Goal: Download file/media

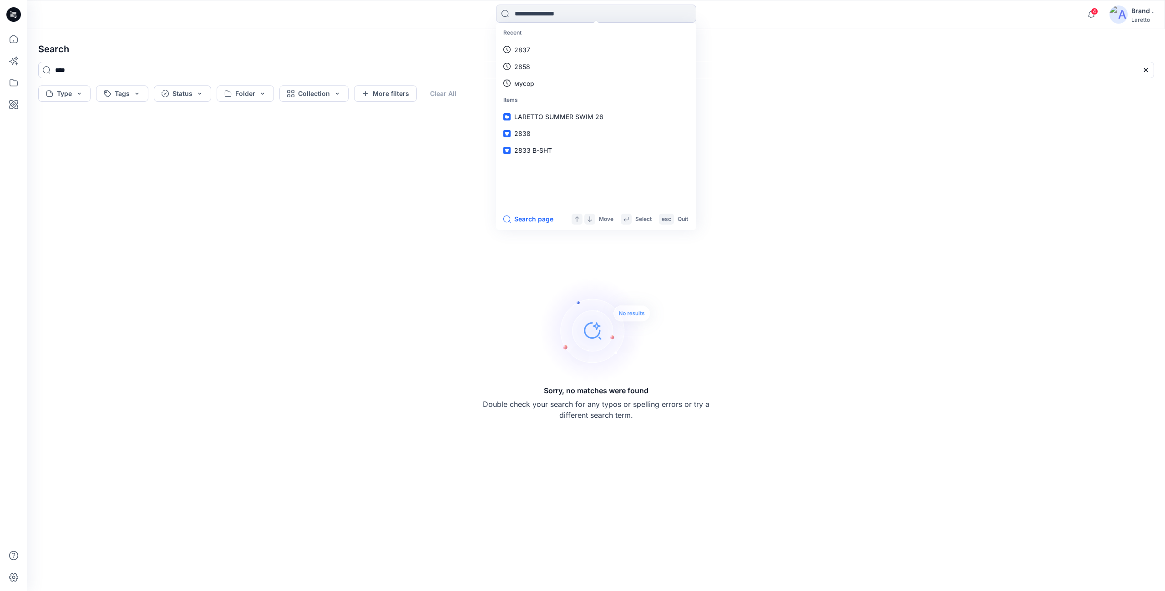
click at [17, 15] on icon at bounding box center [13, 14] width 15 height 15
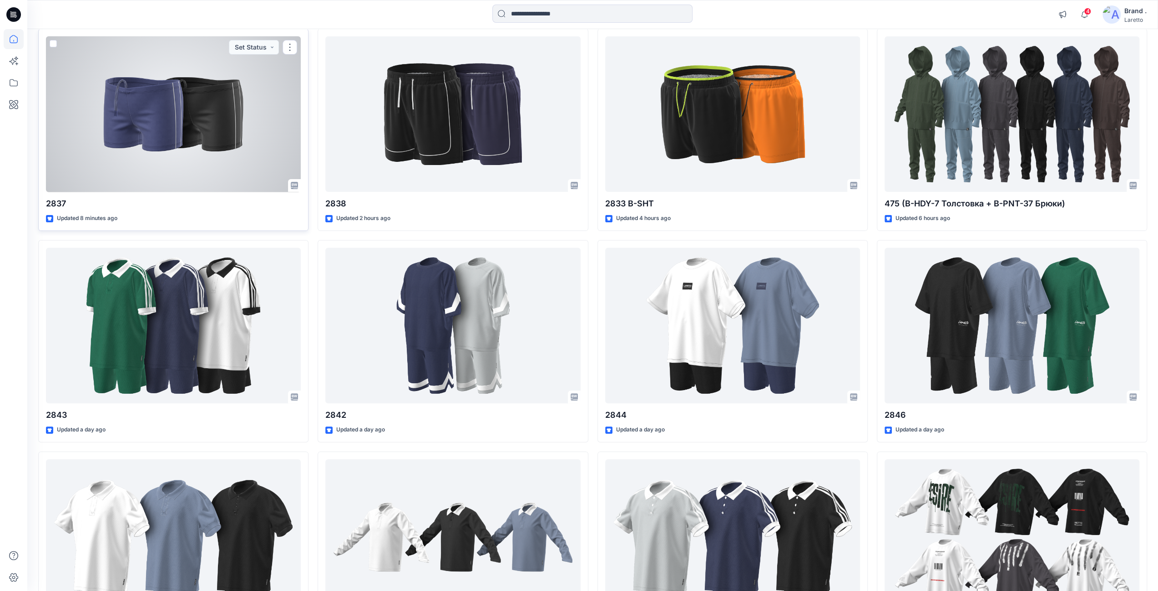
scroll to position [84, 0]
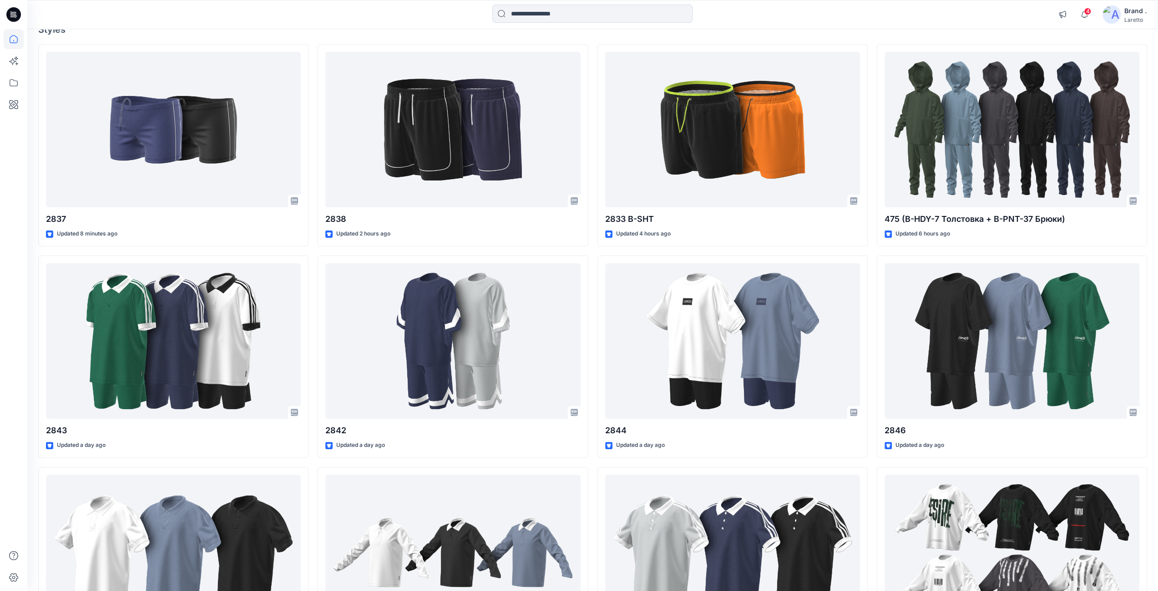
click at [9, 7] on icon at bounding box center [13, 14] width 15 height 29
click at [15, 14] on icon at bounding box center [14, 13] width 4 height 0
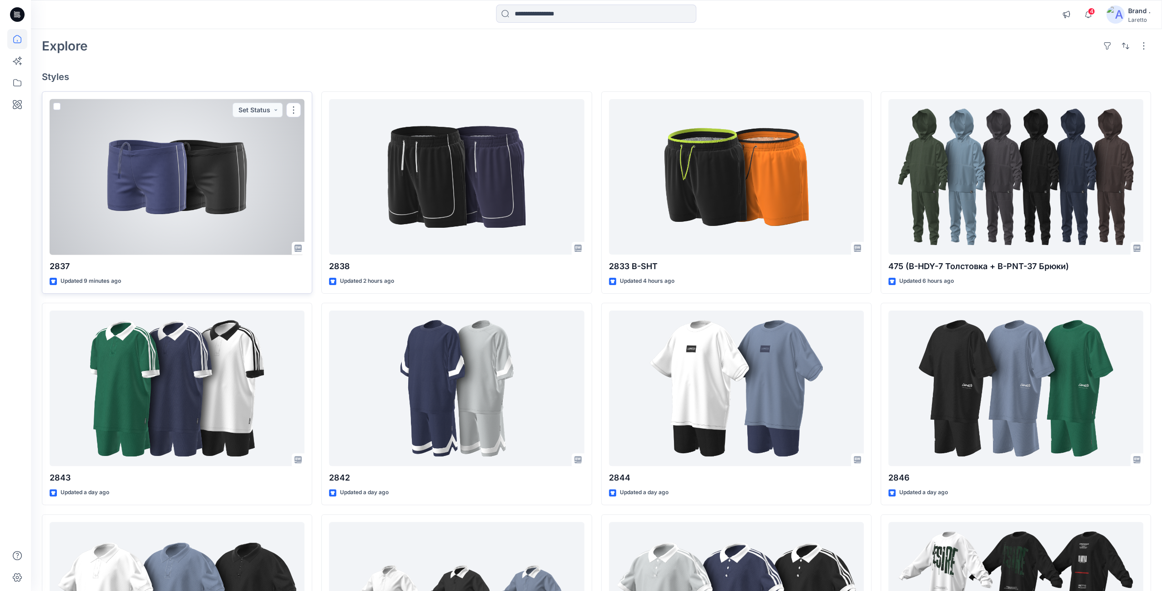
scroll to position [0, 0]
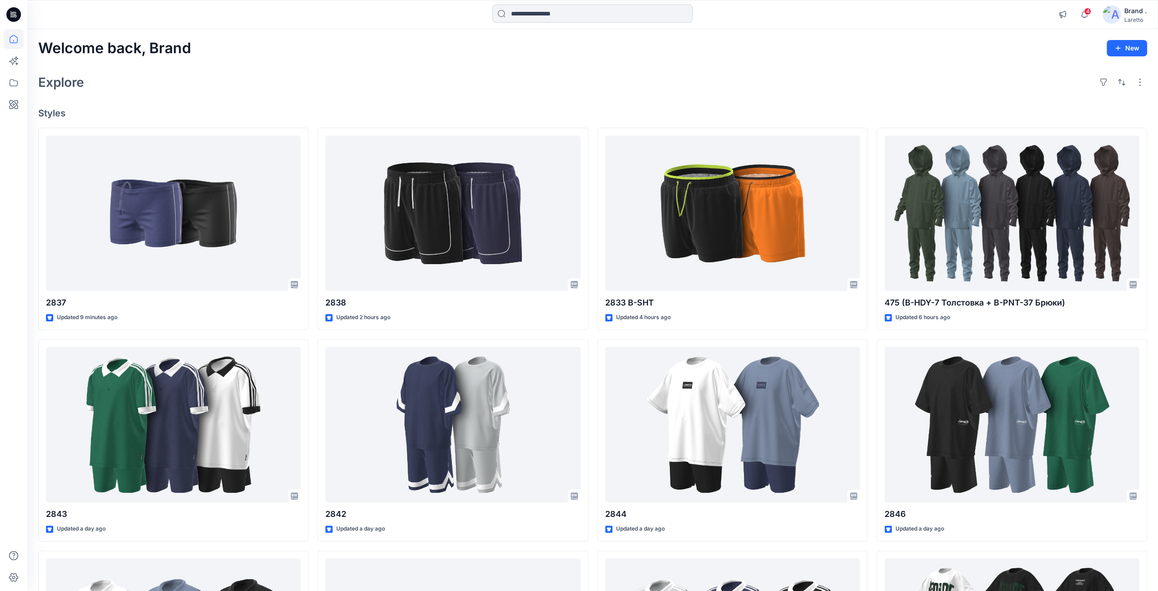
click at [512, 14] on input at bounding box center [592, 14] width 200 height 18
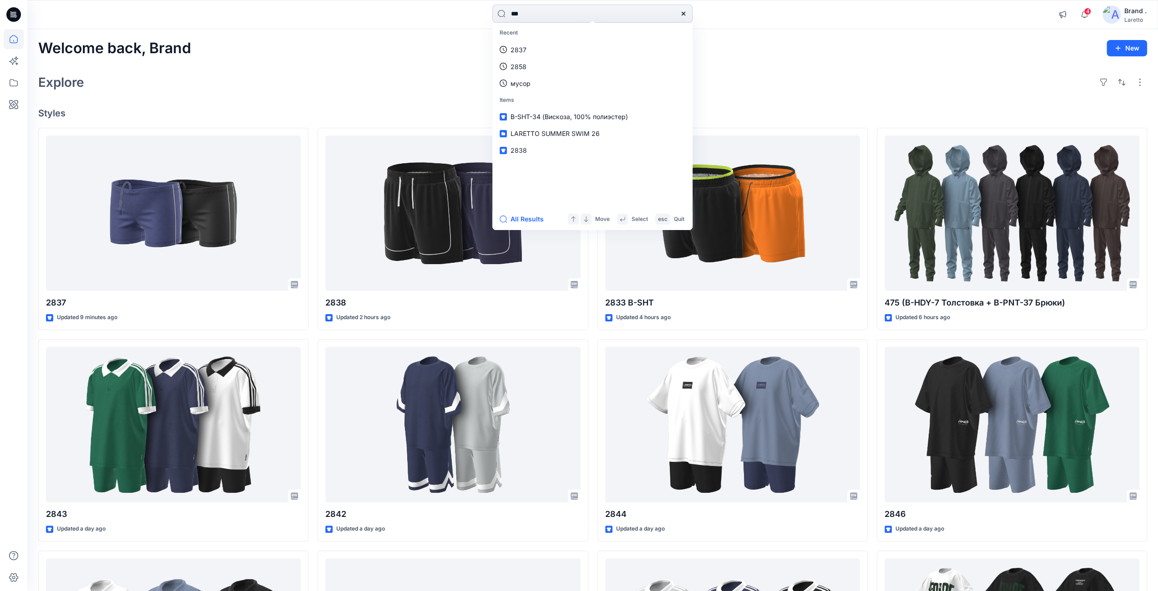
type input "****"
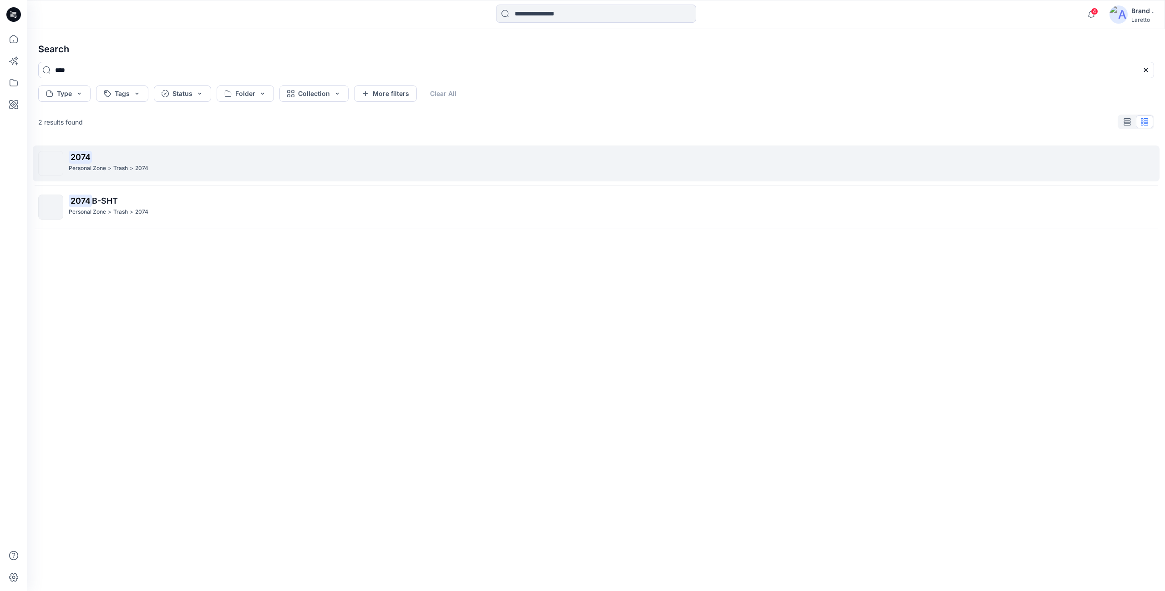
click at [167, 173] on div "Personal Zone > Trash > 2074" at bounding box center [611, 169] width 1084 height 10
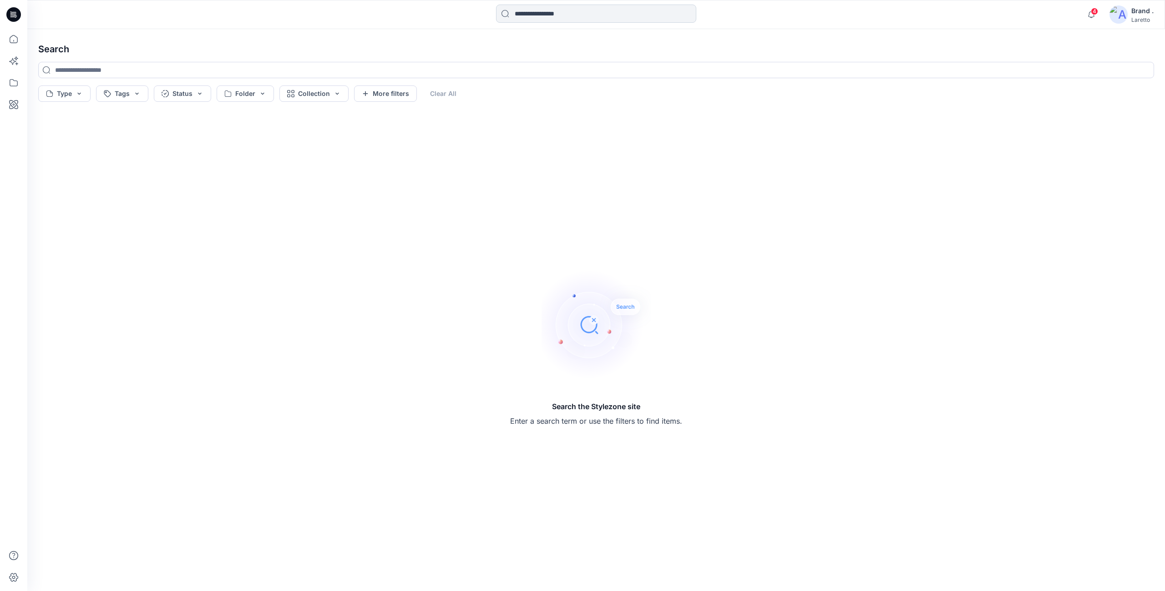
click at [556, 18] on input at bounding box center [596, 14] width 200 height 18
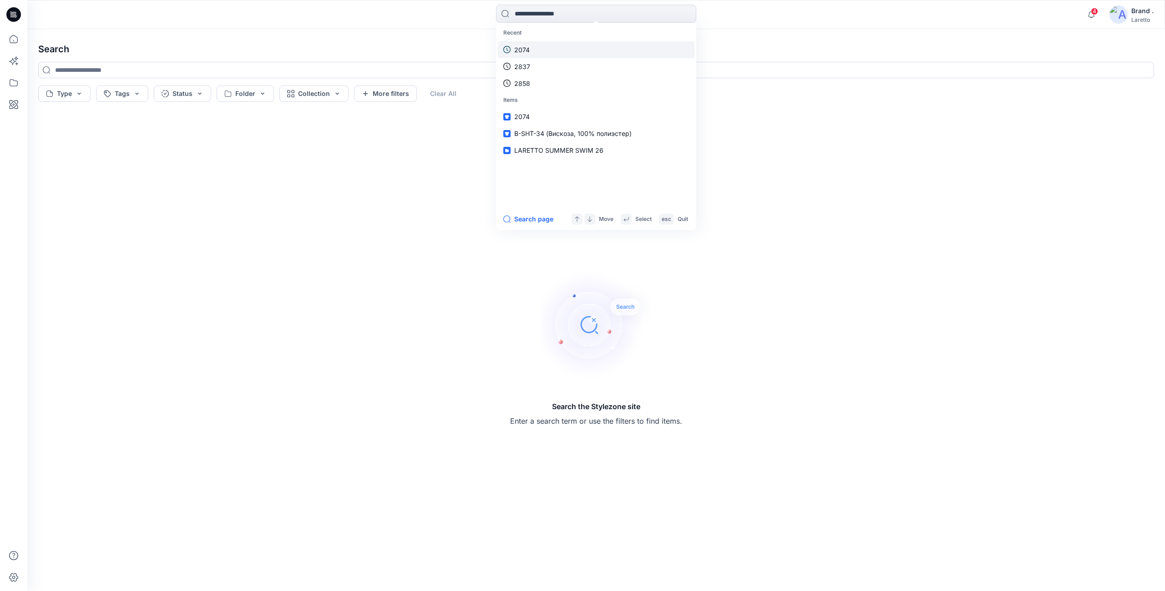
click at [528, 49] on p "2074" at bounding box center [521, 50] width 15 height 10
type input "****"
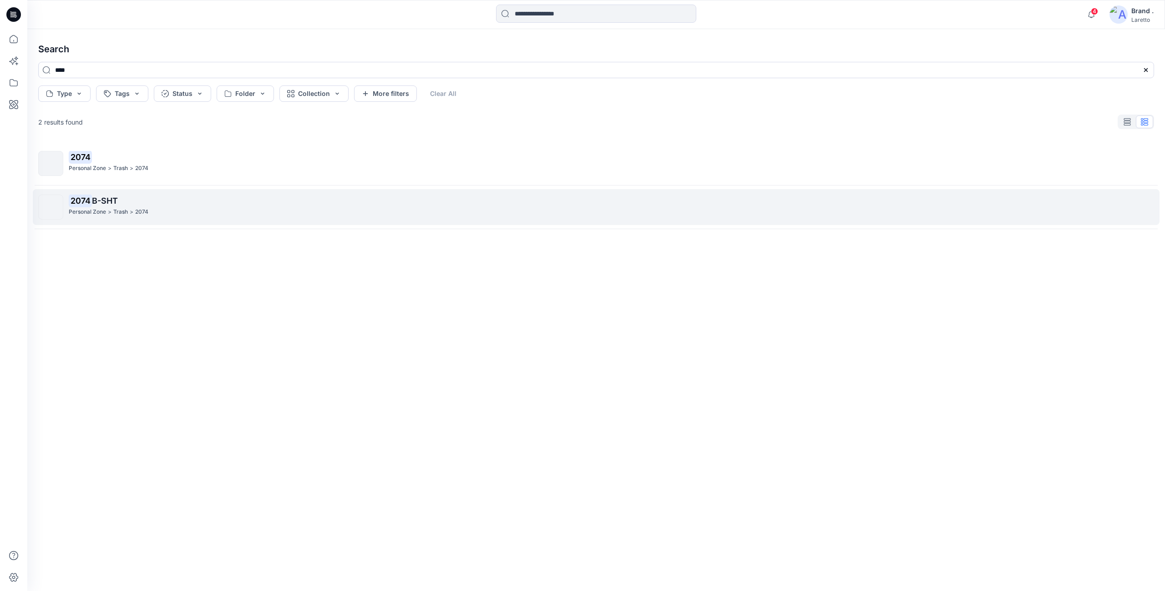
click at [182, 217] on div "Personal Zone > Trash > 2074" at bounding box center [611, 212] width 1084 height 10
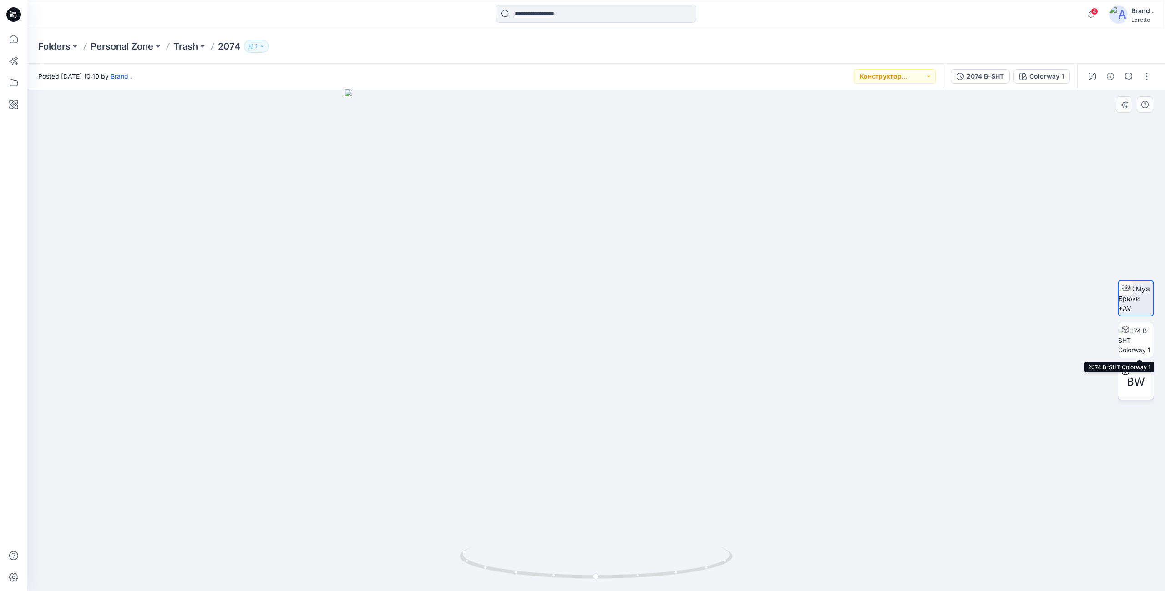
click at [1132, 383] on span "BW" at bounding box center [1135, 382] width 18 height 16
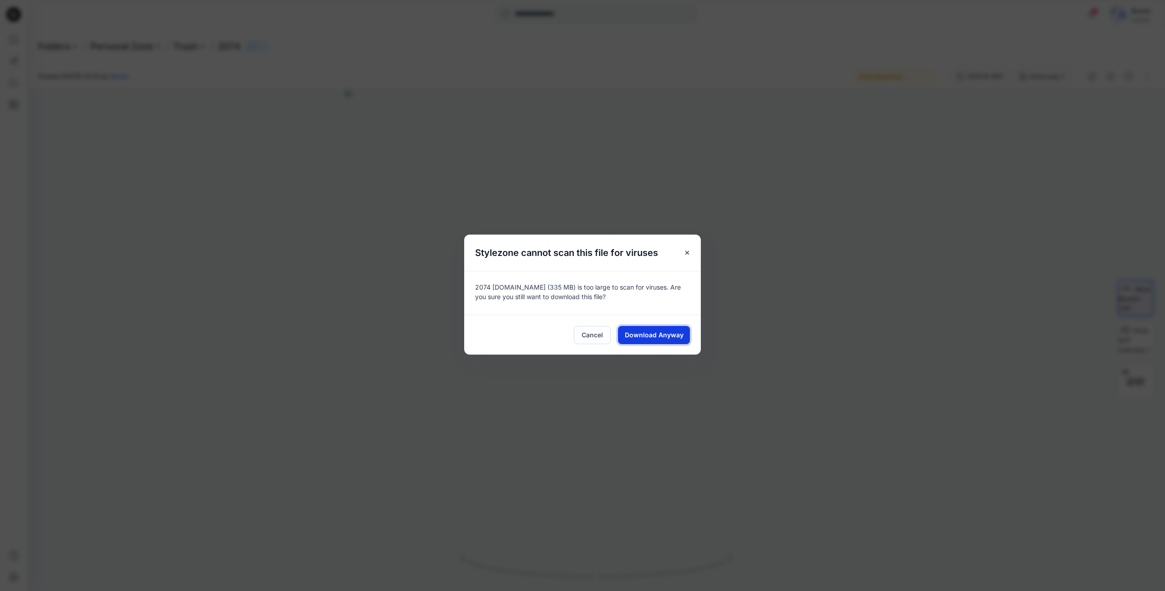
click at [657, 332] on span "Download Anyway" at bounding box center [654, 335] width 59 height 10
